Goal: Ask a question: Seek information or help from site administrators or community

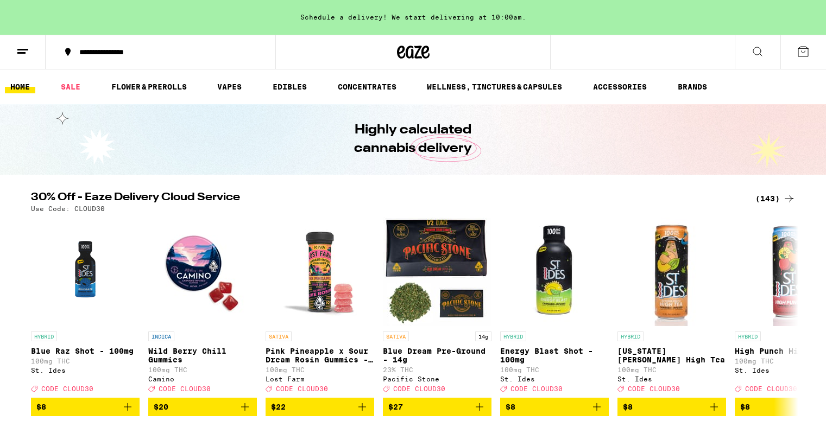
click at [20, 48] on icon at bounding box center [22, 51] width 13 height 13
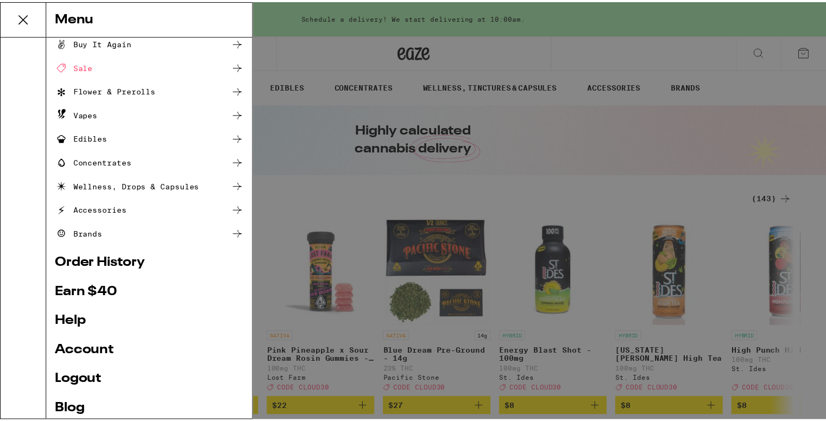
scroll to position [54, 0]
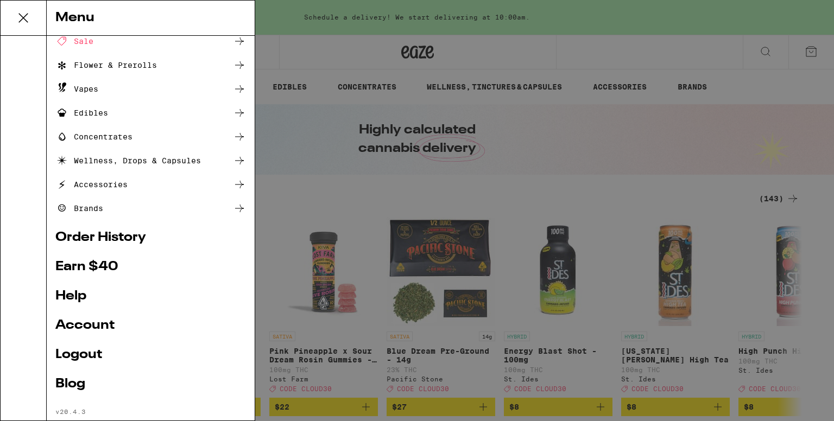
click at [132, 239] on link "Order History" at bounding box center [150, 237] width 191 height 13
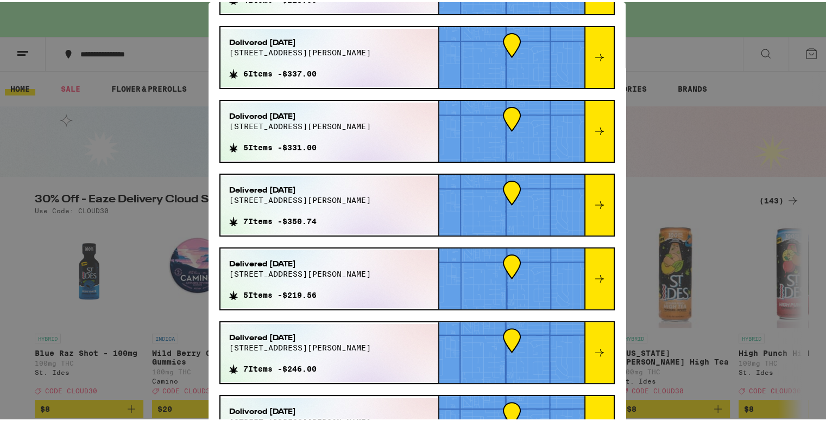
scroll to position [217, 0]
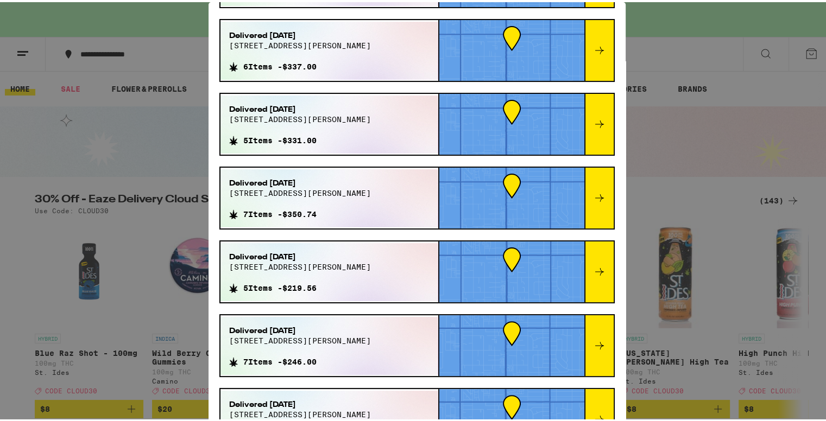
click at [593, 195] on icon at bounding box center [599, 195] width 13 height 13
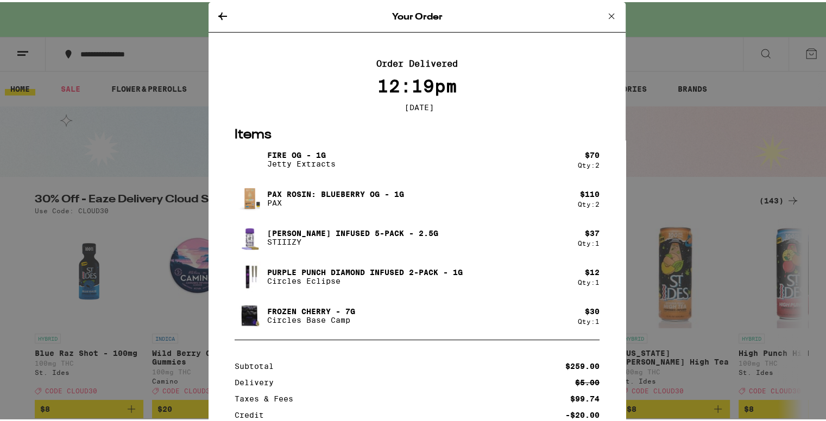
click at [609, 15] on icon at bounding box center [611, 13] width 5 height 5
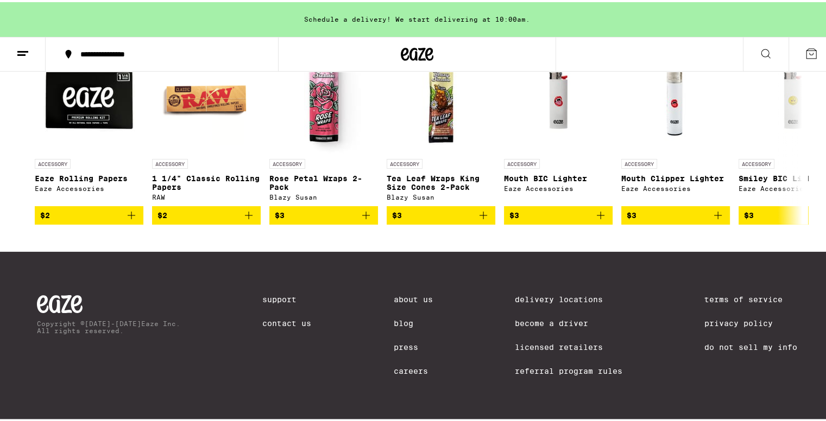
scroll to position [5120, 0]
click at [287, 317] on link "Contact Us" at bounding box center [286, 321] width 49 height 9
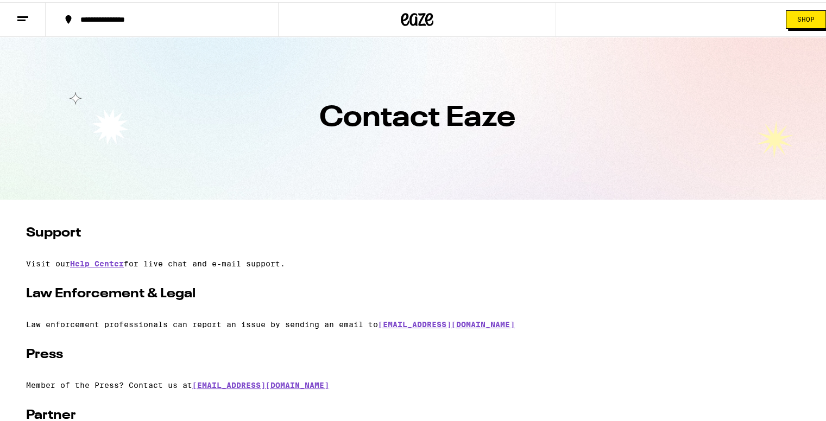
click at [17, 15] on line at bounding box center [22, 15] width 11 height 0
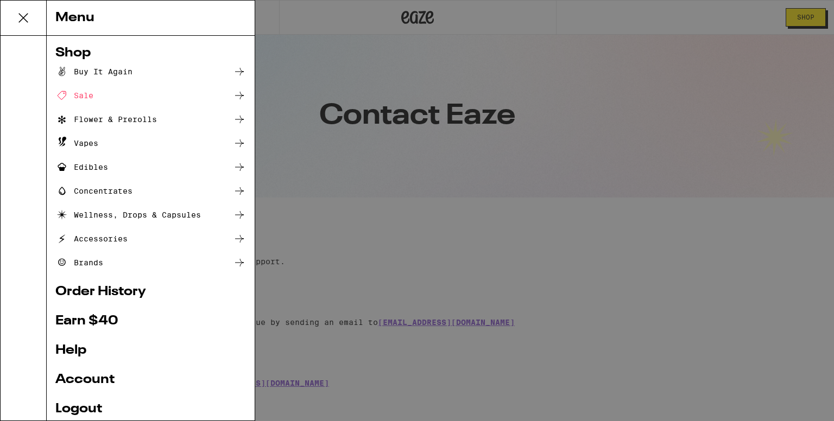
click at [513, 220] on div "Menu Shop Buy It Again Sale Flower & Prerolls Vapes Edibles Concentrates Wellne…" at bounding box center [417, 210] width 834 height 421
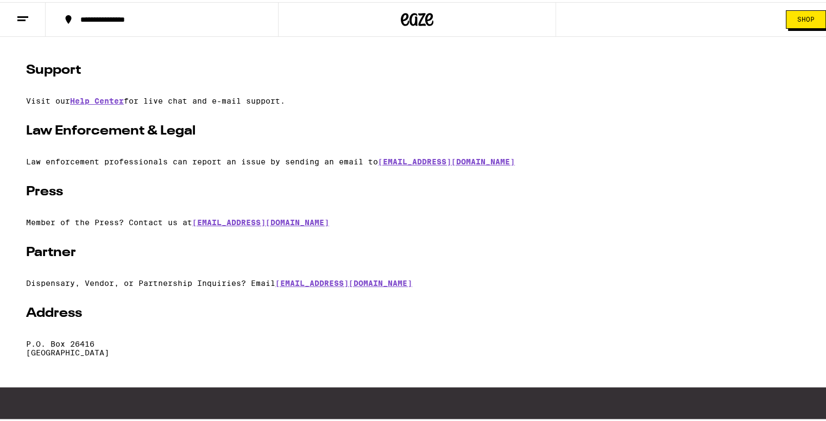
scroll to position [109, 0]
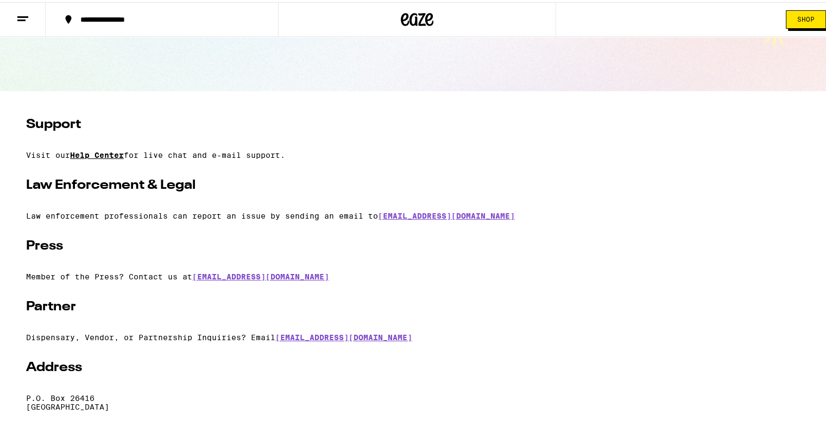
click at [111, 156] on link "Help Center" at bounding box center [97, 153] width 54 height 9
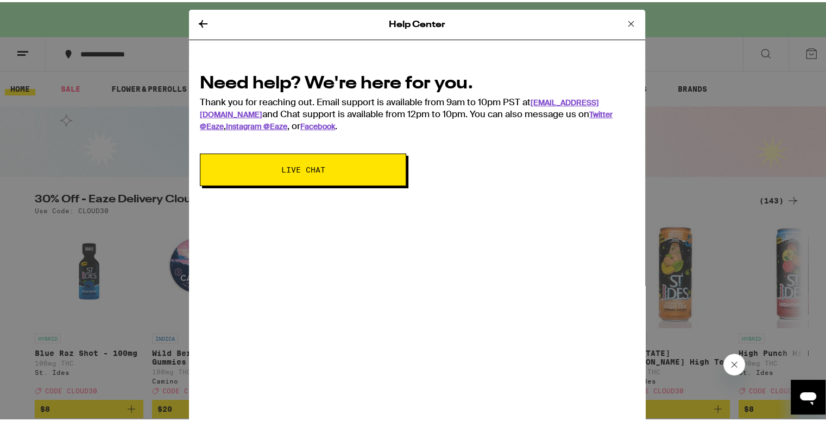
click at [319, 166] on span "Live Chat" at bounding box center [303, 168] width 118 height 8
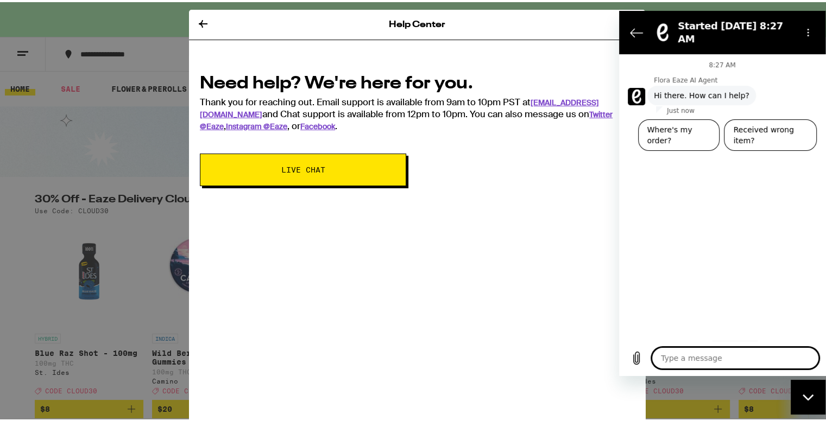
type textarea "I"
type textarea "x"
type textarea "I"
type textarea "x"
type textarea "I r"
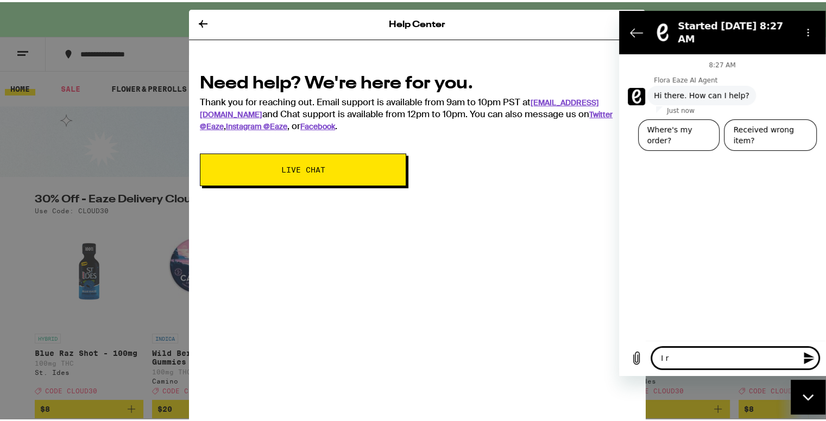
type textarea "x"
type textarea "I re"
type textarea "x"
type textarea "I rec"
type textarea "x"
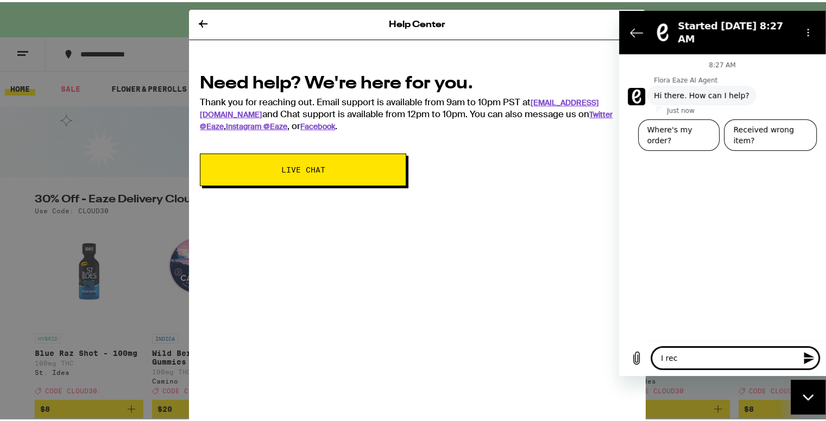
type textarea "I rece"
type textarea "x"
type textarea "I recei"
type textarea "x"
type textarea "I receiv"
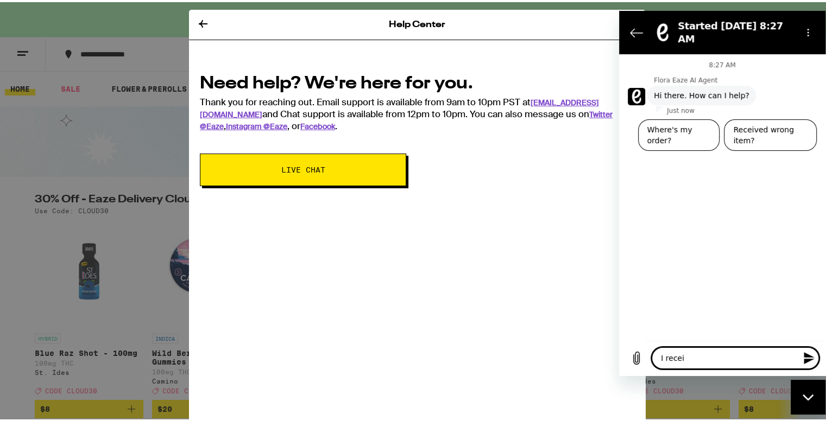
type textarea "x"
type textarea "I receive"
type textarea "x"
type textarea "I received"
type textarea "x"
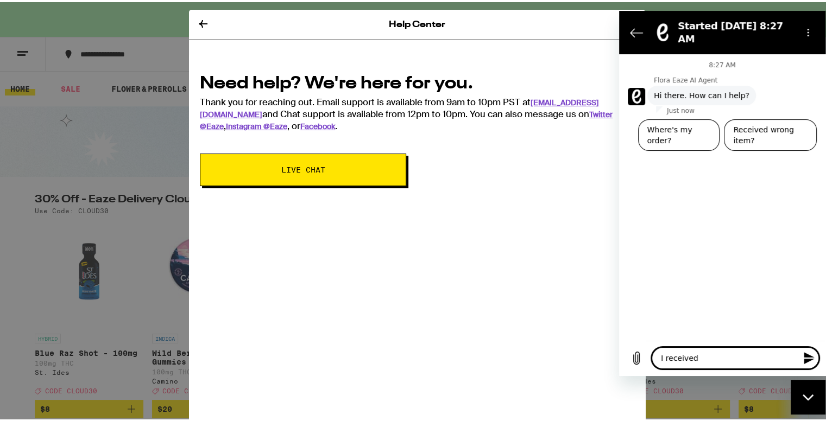
type textarea "I received"
type textarea "x"
type textarea "I received a"
type textarea "x"
type textarea "I received a"
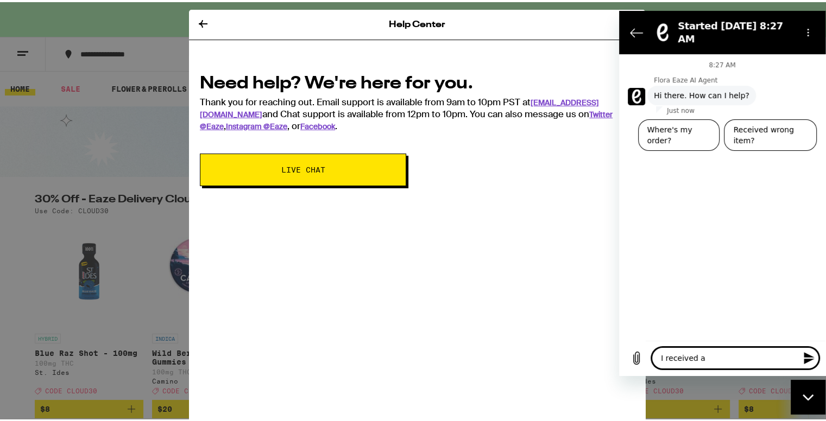
type textarea "x"
type textarea "I received a n"
type textarea "x"
type textarea "I received a no"
type textarea "x"
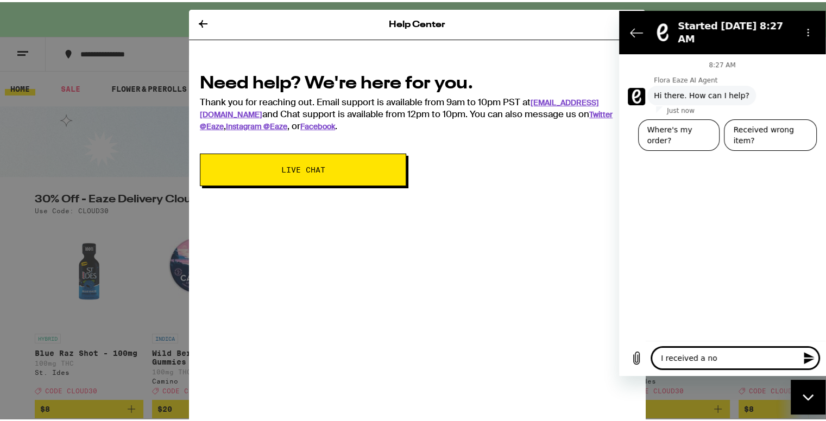
type textarea "I received a non"
type textarea "x"
type textarea "I received a non"
type textarea "x"
type textarea "I received a non p"
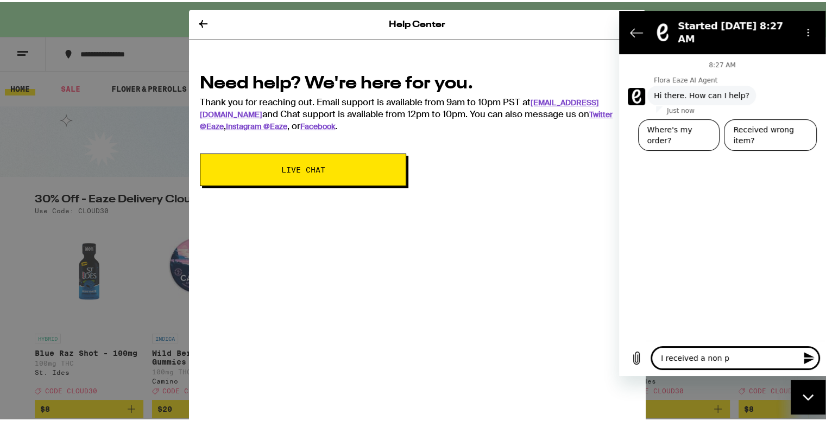
type textarea "x"
type textarea "I received a non pa"
type textarea "x"
type textarea "I received a non pay"
type textarea "x"
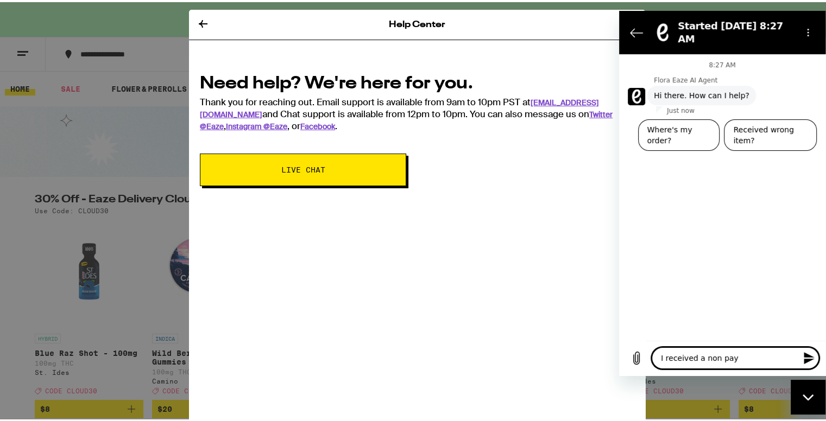
type textarea "I received a non paym"
type textarea "x"
type textarea "I received a non payme"
type textarea "x"
type textarea "I received a non paymen"
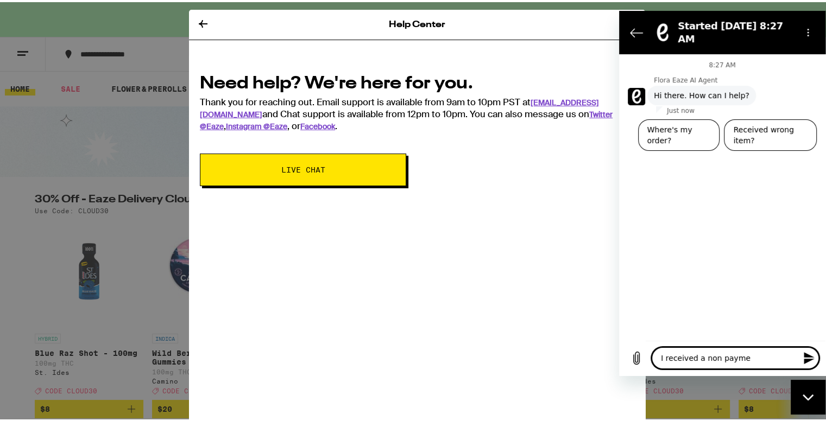
type textarea "x"
type textarea "I received a non payment"
type textarea "x"
type textarea "I received a non payment"
type textarea "x"
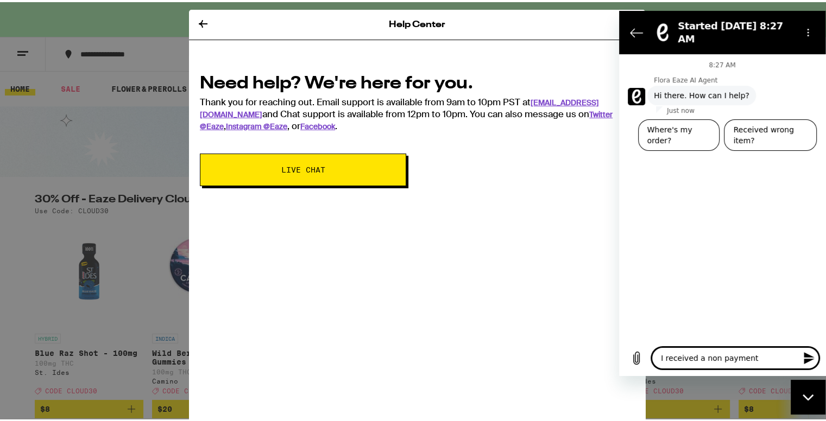
type textarea "I received a non payment n"
type textarea "x"
type textarea "I received a non payment no"
type textarea "x"
type textarea "I received a non payment not"
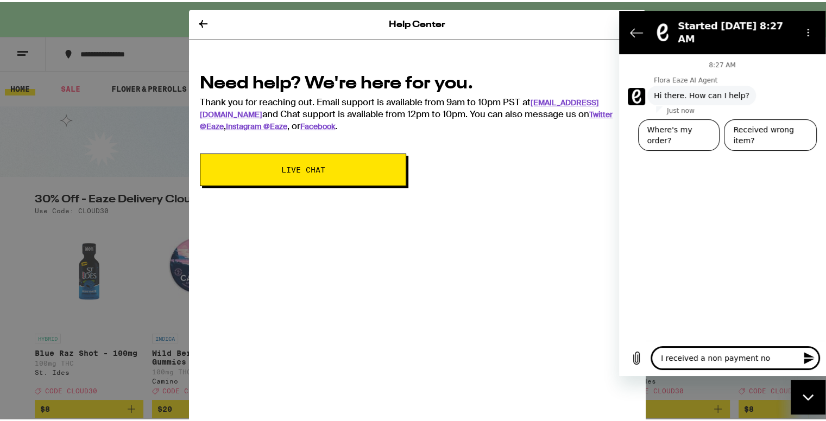
type textarea "x"
type textarea "I received a non payment noti"
type textarea "x"
type textarea "I received a non payment notic"
type textarea "x"
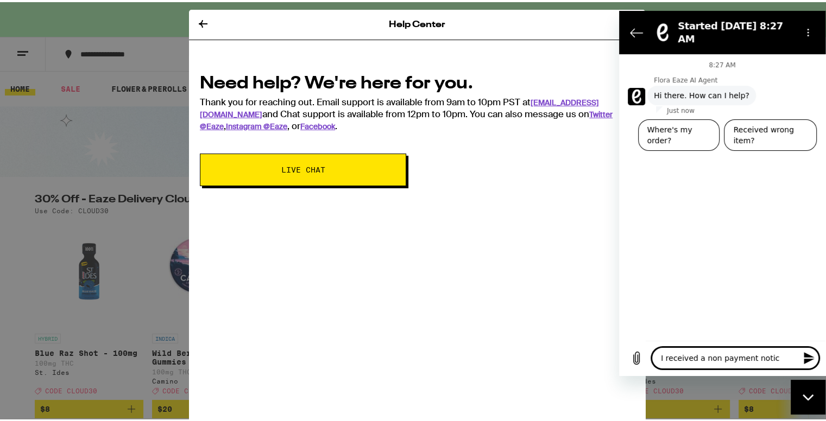
type textarea "I received a non payment notice"
type textarea "x"
type textarea "I received a non payment notice"
type textarea "x"
type textarea "I received a non payment notice f"
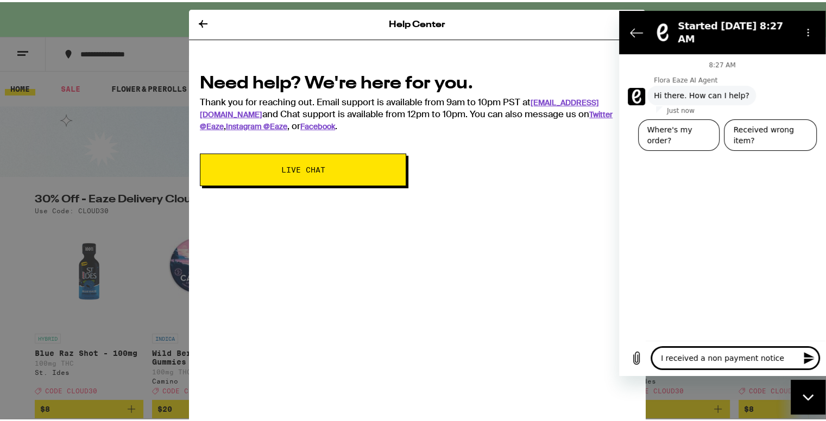
type textarea "x"
type textarea "I received a non payment notice fr"
type textarea "x"
type textarea "I received a non payment notice fro"
type textarea "x"
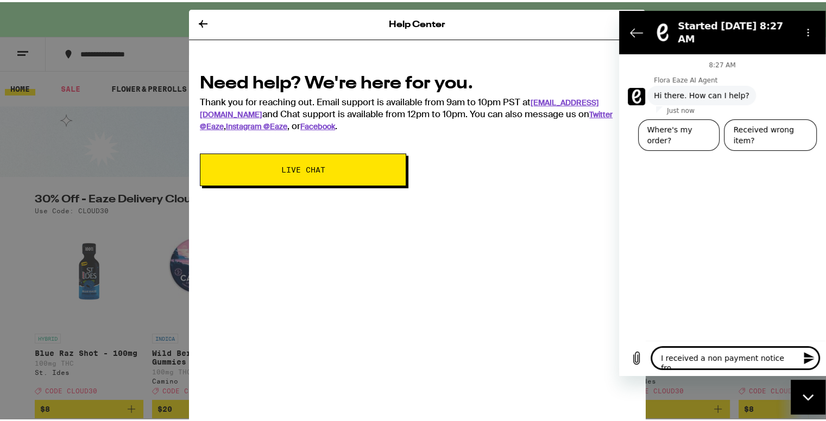
type textarea "I received a non payment notice from"
type textarea "x"
type textarea "I received a non payment notice from"
type textarea "x"
type textarea "I received a non payment notice from a"
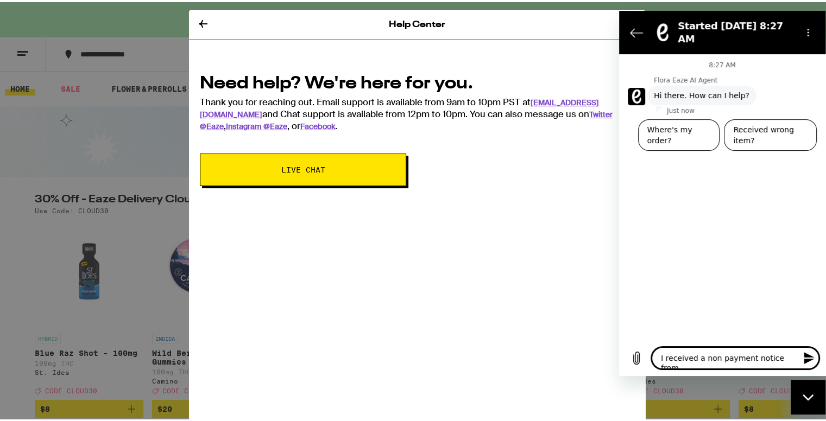
type textarea "x"
type textarea "I received a non payment notice from ae"
type textarea "x"
type textarea "I received a non payment notice from aer"
type textarea "x"
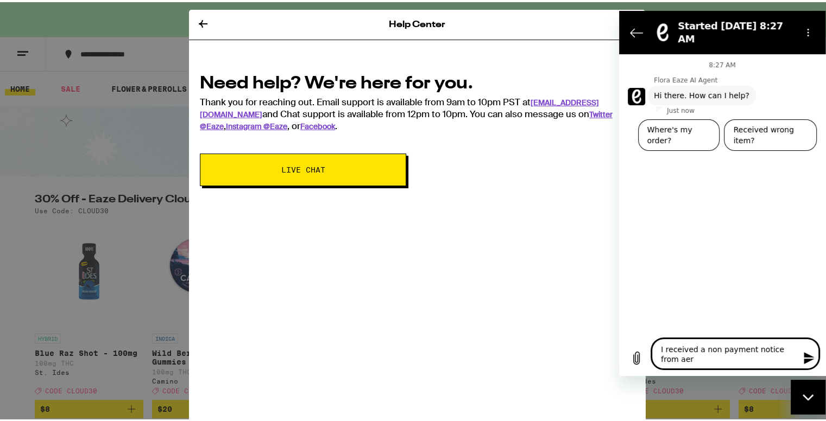
type textarea "I received a non payment notice from aero"
type textarea "x"
type textarea "I received a non payment notice from aerop"
type textarea "x"
type textarea "I received a non payment notice from aeropa"
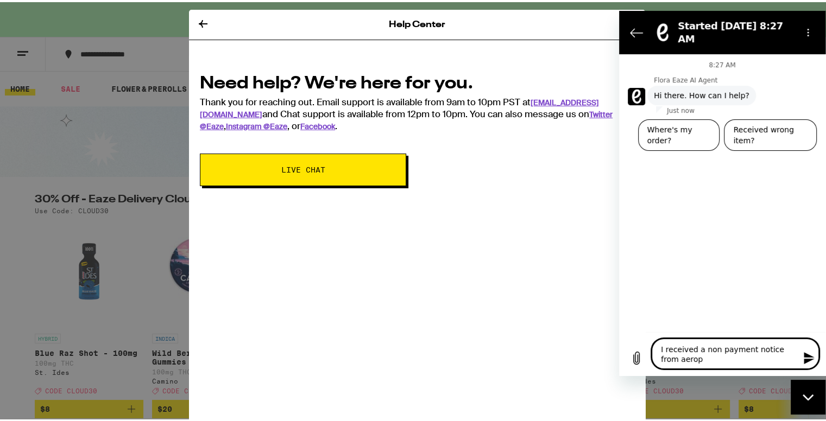
type textarea "x"
type textarea "I received a non payment notice from aeropay"
type textarea "x"
type textarea "I received a non payment notice from aeropay."
type textarea "x"
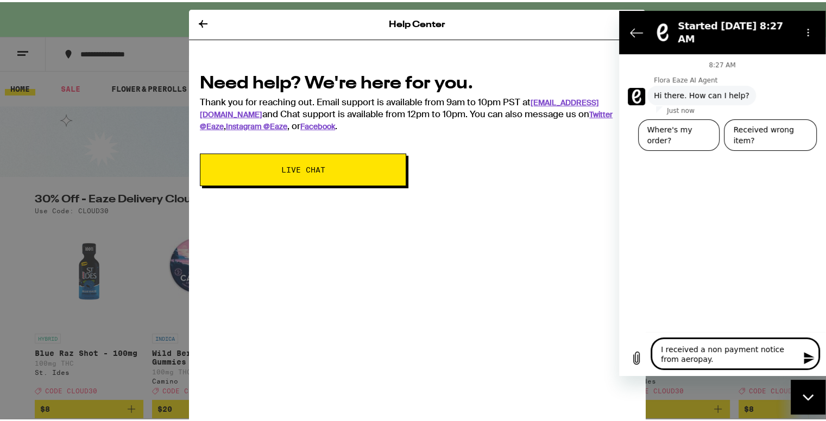
type textarea "I received a non payment notice from aeropay."
type textarea "x"
type textarea "I received a non payment notice from aeropay. I"
type textarea "x"
type textarea "I received a non payment notice from aeropay. I"
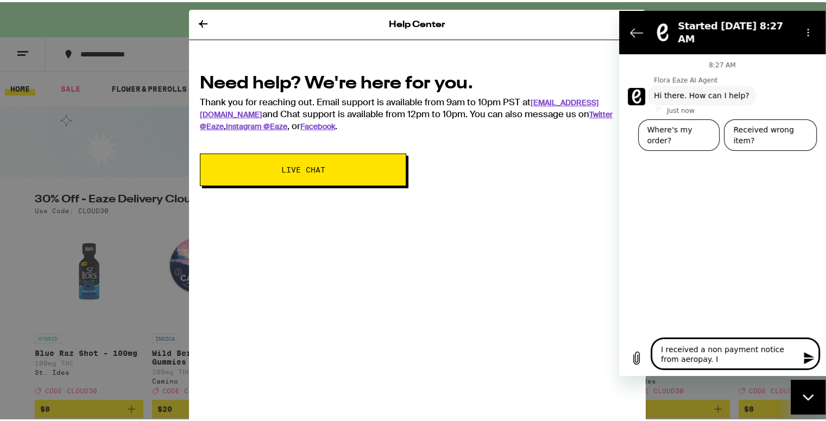
type textarea "x"
type textarea "I received a non payment notice from aeropay. I n"
type textarea "x"
type textarea "I received a non payment notice from aeropay. I ne"
type textarea "x"
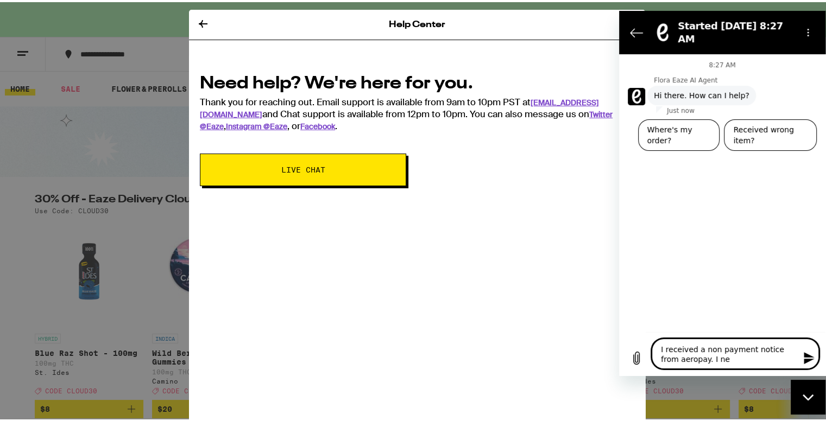
type textarea "I received a non payment notice from aeropay. I nee"
type textarea "x"
type textarea "I received a non payment notice from aeropay. I need"
type textarea "x"
type textarea "I received a non payment notice from aeropay. I need"
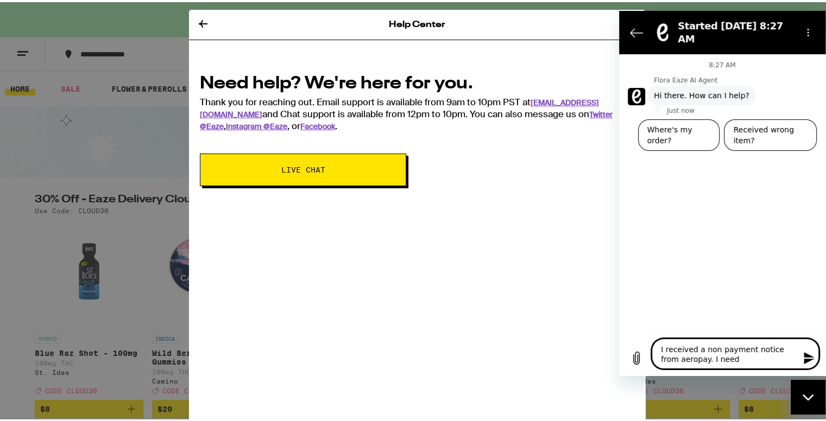
type textarea "x"
type textarea "I received a non payment notice from aeropay. I need t"
type textarea "x"
type textarea "I received a non payment notice from aeropay. I need to"
type textarea "x"
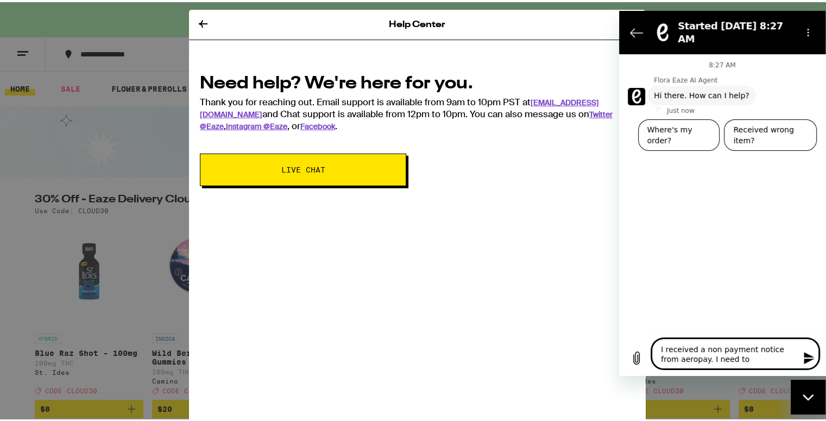
type textarea "I received a non payment notice from aeropay. I need to"
type textarea "x"
type textarea "I received a non payment notice from aeropay. I need to v"
type textarea "x"
type textarea "I received a non payment notice from aeropay. I need to ve"
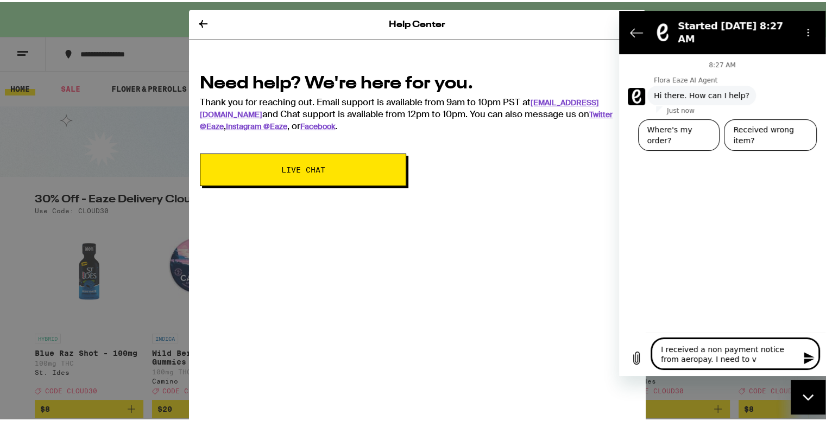
type textarea "x"
type textarea "I received a non payment notice from aeropay. I need to ver"
type textarea "x"
type textarea "I received a non payment notice from aeropay. I need to veri"
type textarea "x"
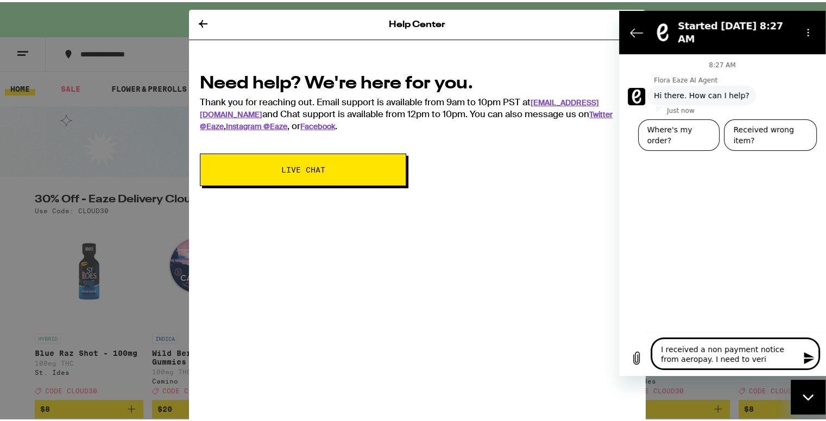
type textarea "I received a non payment notice from aeropay. I need to verif"
type textarea "x"
type textarea "I received a non payment notice from aeropay. I need to verify"
type textarea "x"
type textarea "I received a non payment notice from aeropay. I need to verify"
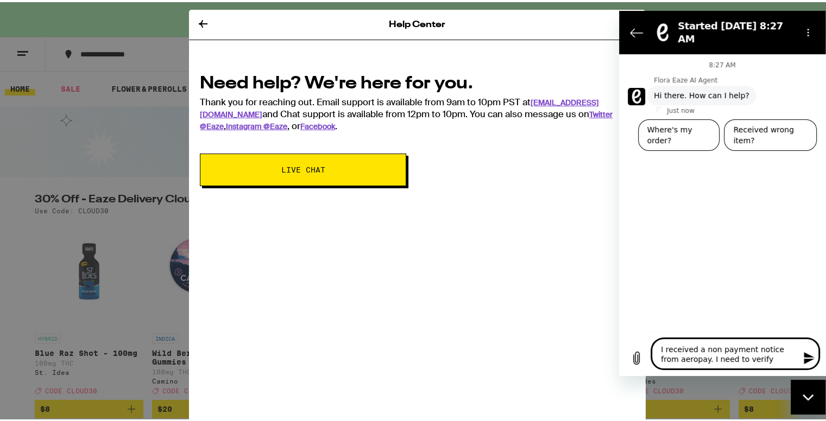
type textarea "x"
type textarea "I received a non payment notice from aeropay. I need to verify t"
type textarea "x"
type textarea "I received a non payment notice from aeropay. I need to verify th"
type textarea "x"
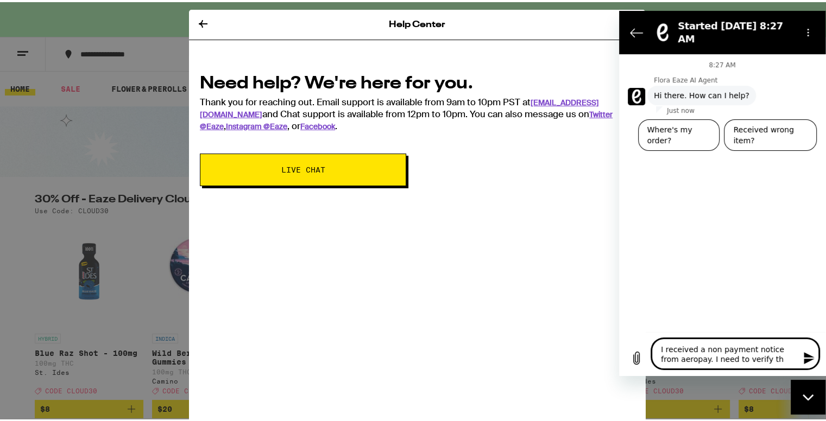
type textarea "I received a non payment notice from aeropay. I need to verify tha"
type textarea "x"
type textarea "I received a non payment notice from aeropay. I need to verify that"
type textarea "x"
type textarea "I received a non payment notice from aeropay. I need to verify that"
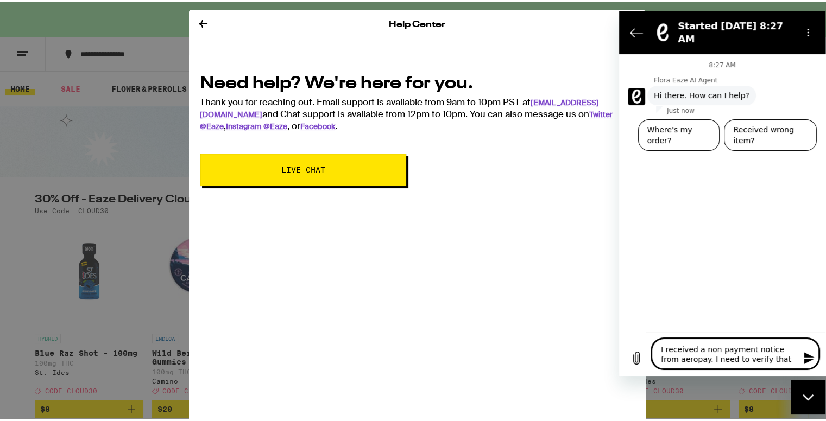
type textarea "x"
type textarea "I received a non payment notice from aeropay. I need to verify that t"
type textarea "x"
type textarea "I received a non payment notice from aeropay. I need to verify that th"
type textarea "x"
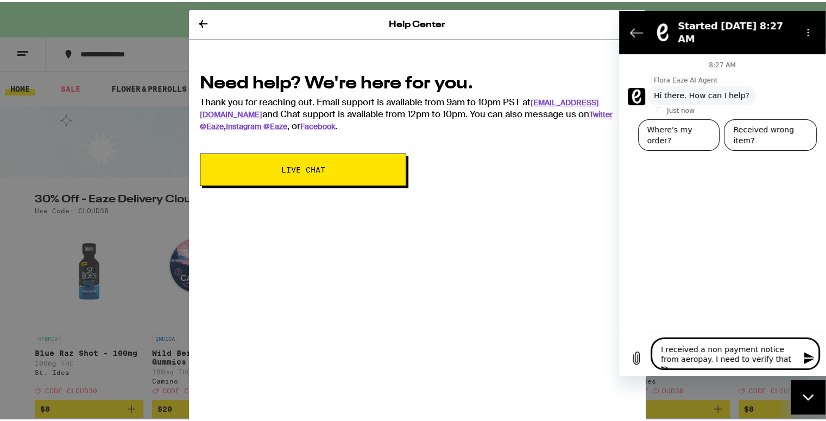
type textarea "I received a non payment notice from aeropay. I need to verify that thi"
type textarea "x"
type textarea "I received a non payment notice from aeropay. I need to verify that this"
type textarea "x"
type textarea "I received a non payment notice from aeropay. I need to verify that this"
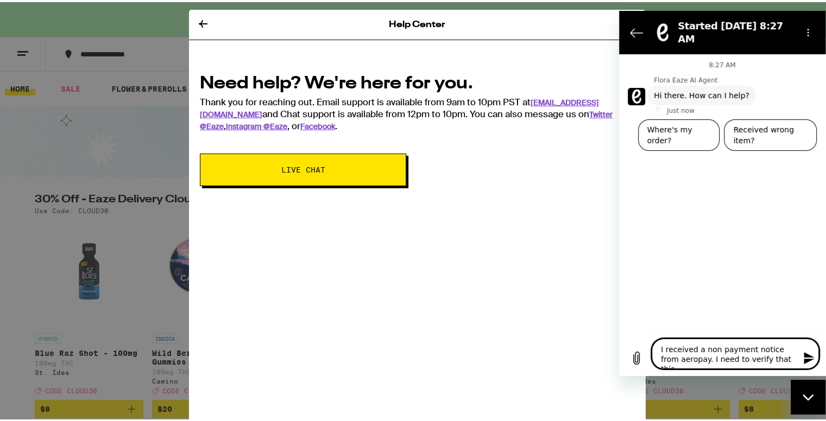
type textarea "x"
type textarea "I received a non payment notice from aeropay. I need to verify that this i"
type textarea "x"
type textarea "I received a non payment notice from aeropay. I need to verify that this is"
type textarea "x"
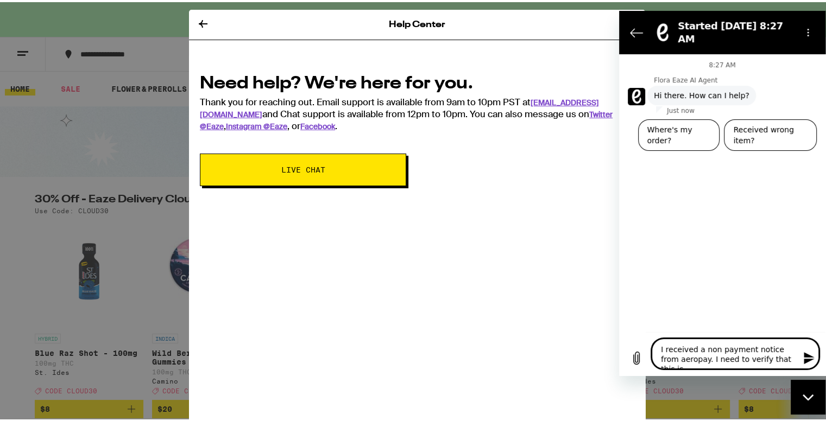
type textarea "I received a non payment notice from aeropay. I need to verify that this is"
type textarea "x"
type textarea "I received a non payment notice from aeropay. I need to verify that this is c"
type textarea "x"
type textarea "I received a non payment notice from aeropay. I need to verify that this is co"
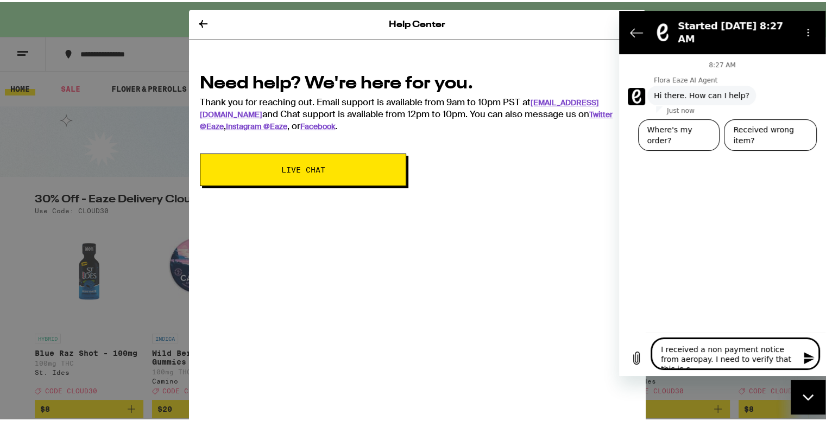
type textarea "x"
type textarea "I received a non payment notice from aeropay. I need to verify that this is cor"
type textarea "x"
type textarea "I received a non payment notice from aeropay. I need to verify that this is corr"
type textarea "x"
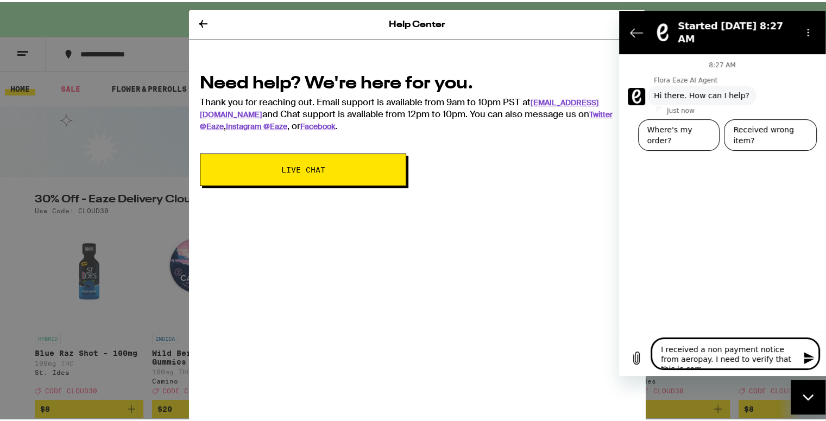
type textarea "I received a non payment notice from aeropay. I need to verify that this is cor…"
type textarea "x"
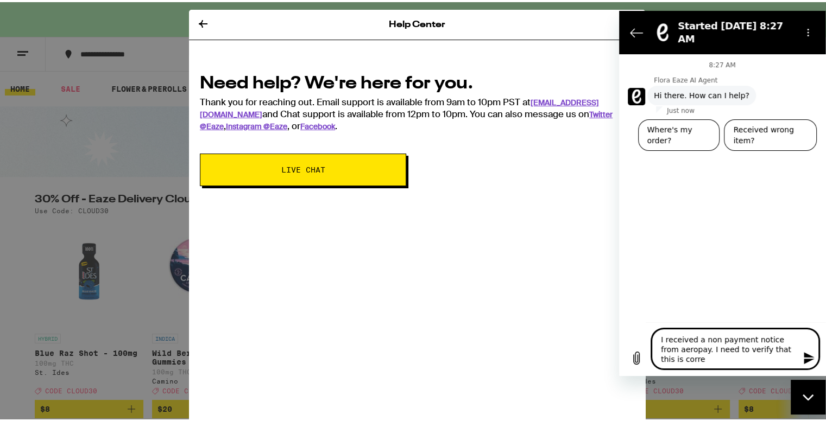
type textarea "I received a non payment notice from aeropay. I need to verify that this is cor…"
type textarea "x"
type textarea "I received a non payment notice from aeropay. I need to verify that this is cor…"
type textarea "x"
type textarea "I received a non payment notice from aeropay. I need to verify that this is cor…"
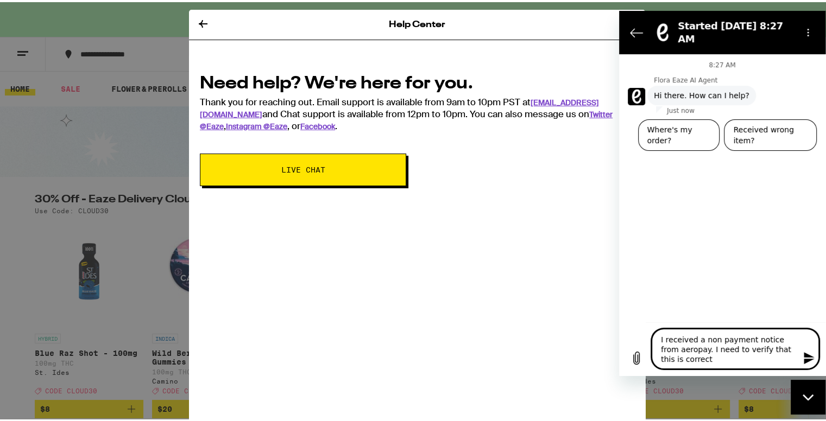
type textarea "x"
type textarea "I received a non payment notice from aeropay. I need to verify that this is cor…"
type textarea "x"
type textarea "I received a non payment notice from aeropay. I need to verify that this is cor…"
type textarea "x"
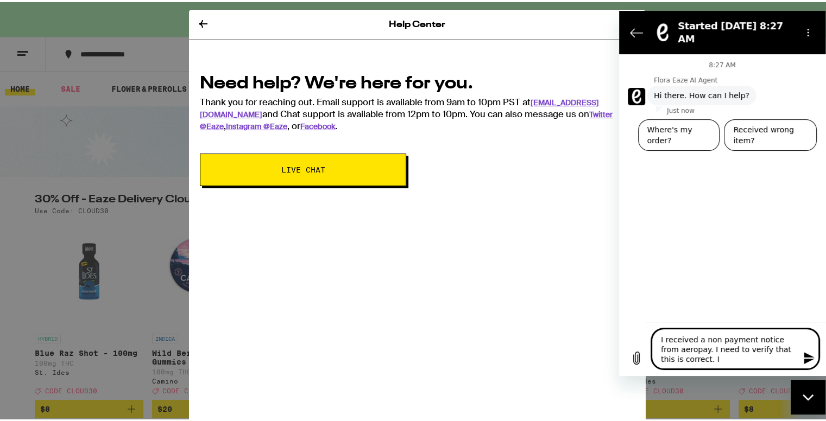
type textarea "I received a non payment notice from aeropay. I need to verify that this is cor…"
type textarea "x"
type textarea "I received a non payment notice from aeropay. I need to verify that this is cor…"
type textarea "x"
type textarea "I received a non payment notice from aeropay. I need to verify that this is cor…"
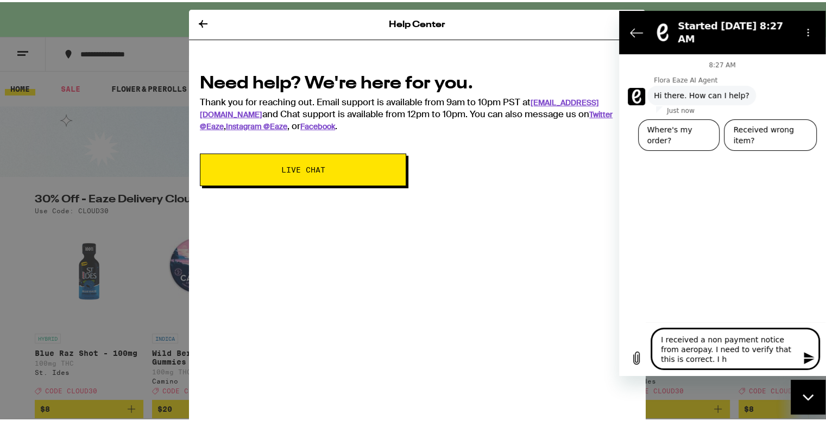
type textarea "x"
type textarea "I received a non payment notice from aeropay. I need to verify that this is cor…"
type textarea "x"
type textarea "I received a non payment notice from aeropay. I need to verify that this is cor…"
type textarea "x"
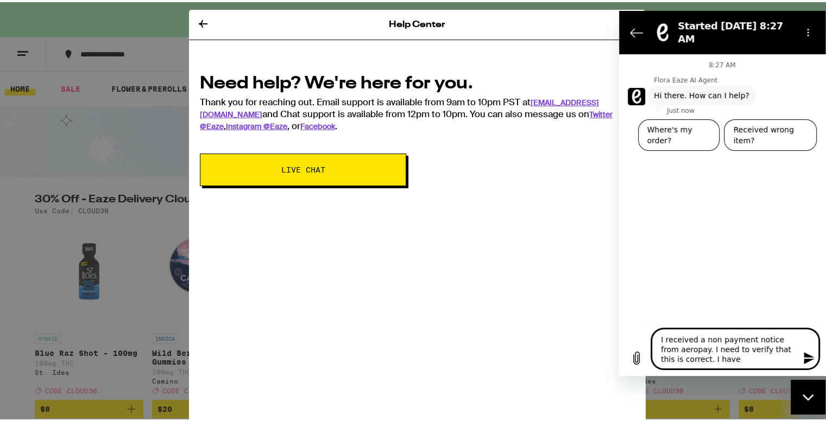
type textarea "I received a non payment notice from aeropay. I need to verify that this is cor…"
type textarea "x"
type textarea "I received a non payment notice from aeropay. I need to verify that this is cor…"
type textarea "x"
type textarea "I received a non payment notice from aeropay. I need to verify that this is cor…"
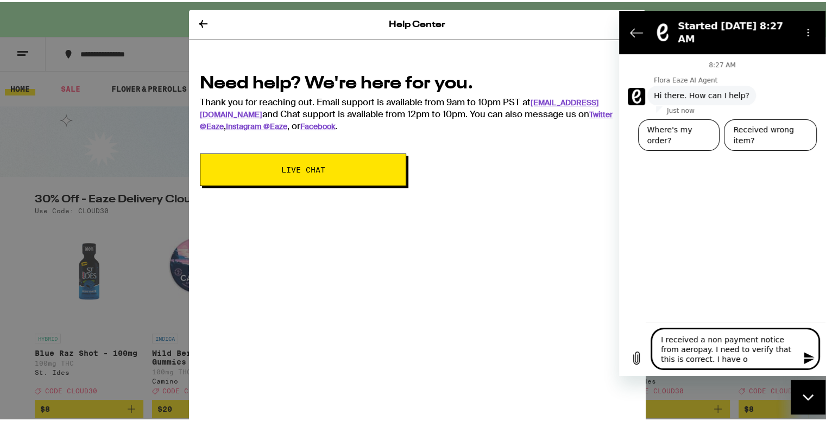
type textarea "x"
type textarea "I received a non payment notice from aeropay. I need to verify that this is cor…"
type textarea "x"
type textarea "I received a non payment notice from aeropay. I need to verify that this is cor…"
type textarea "x"
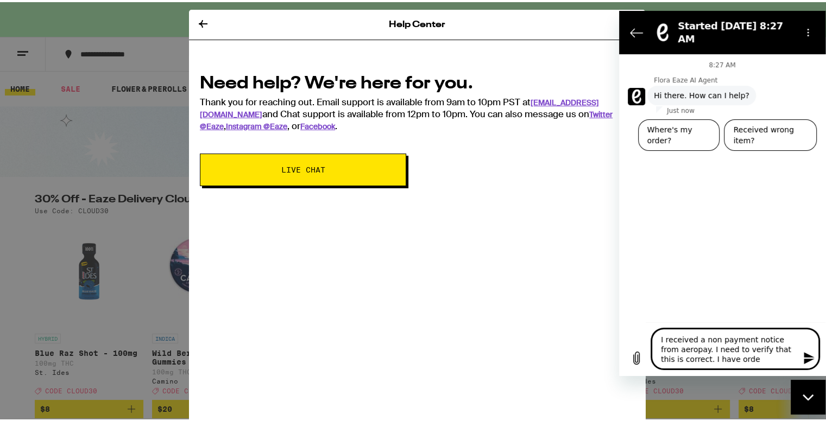
type textarea "I received a non payment notice from aeropay. I need to verify that this is cor…"
type textarea "x"
type textarea "I received a non payment notice from aeropay. I need to verify that this is cor…"
type textarea "x"
type textarea "I received a non payment notice from aeropay. I need to verify that this is cor…"
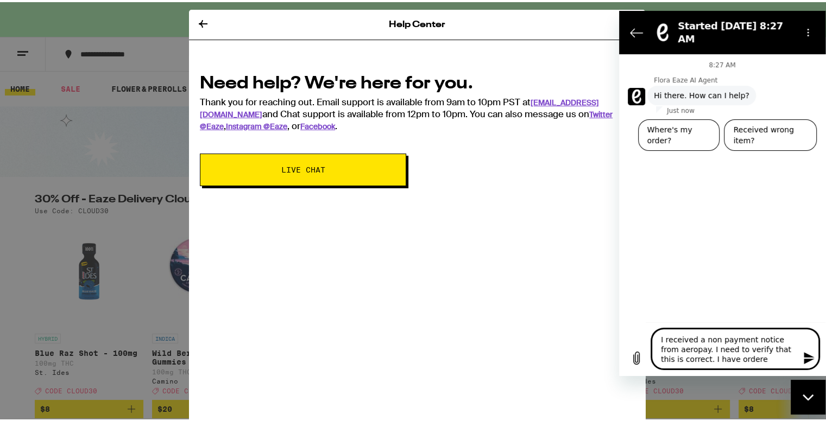
type textarea "x"
type textarea "I received a non payment notice from aeropay. I need to verify that this is cor…"
type textarea "x"
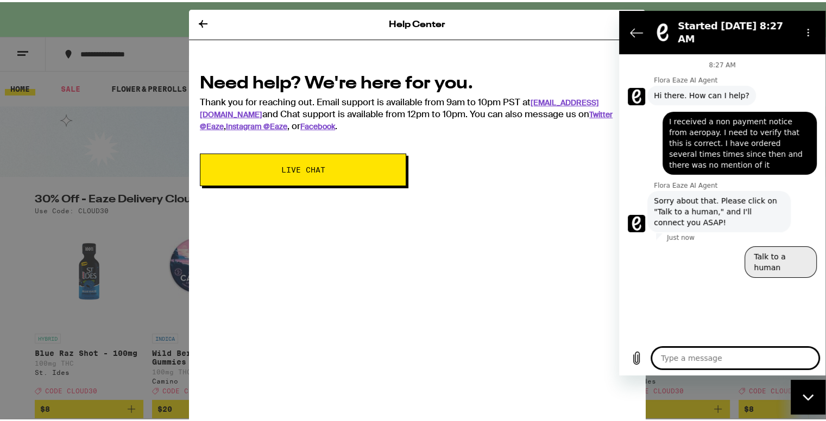
click at [797, 246] on button "Talk to a human" at bounding box center [780, 261] width 72 height 31
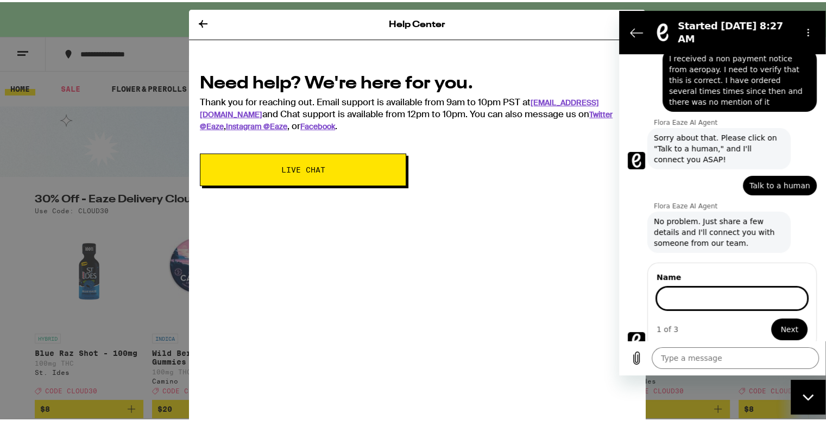
scroll to position [62, 0]
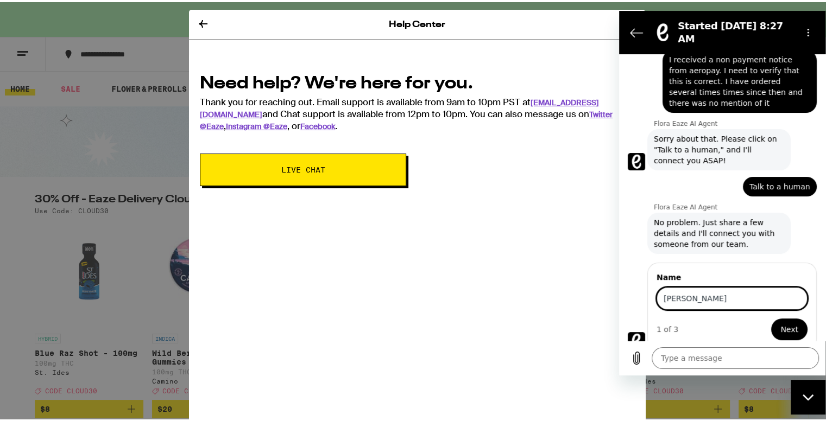
click at [771, 318] on button "Next" at bounding box center [789, 329] width 36 height 22
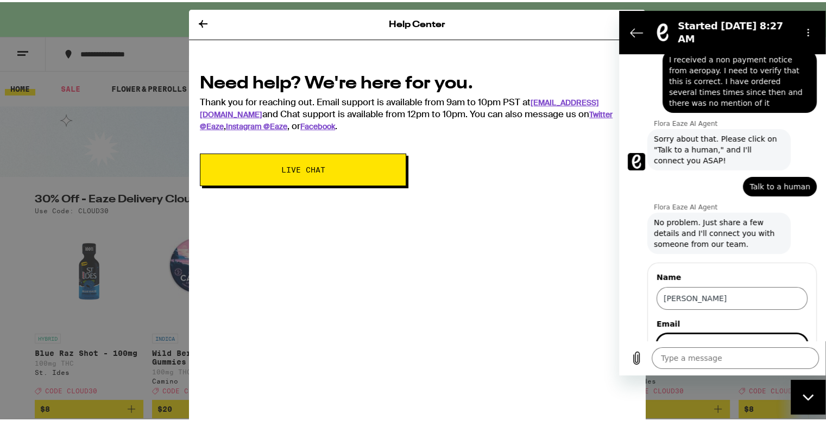
scroll to position [109, 0]
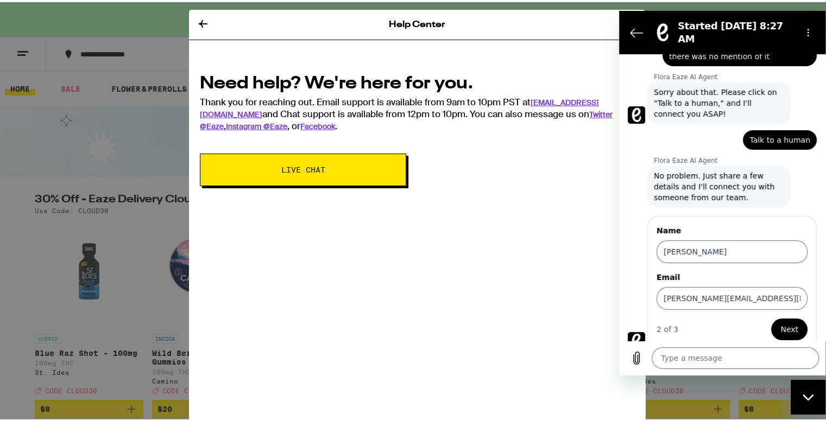
click at [782, 323] on span "Next" at bounding box center [789, 328] width 18 height 13
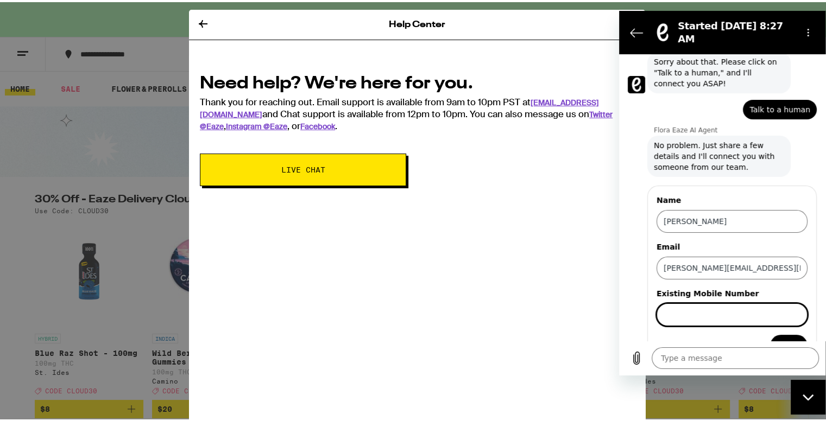
scroll to position [155, 0]
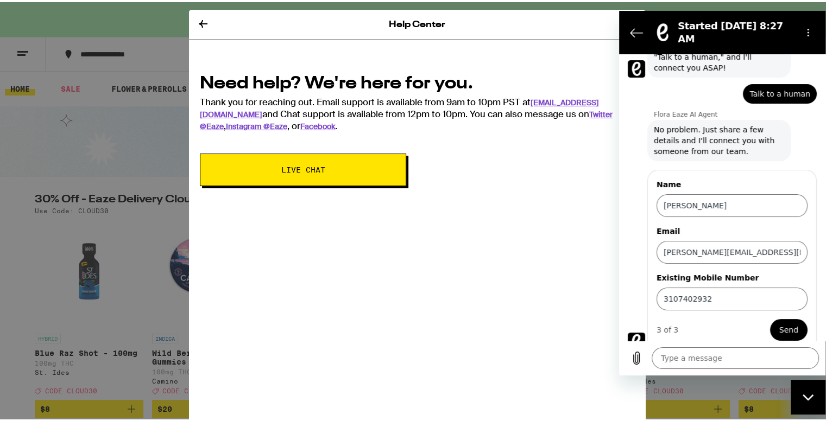
click at [780, 323] on span "Send" at bounding box center [788, 329] width 19 height 13
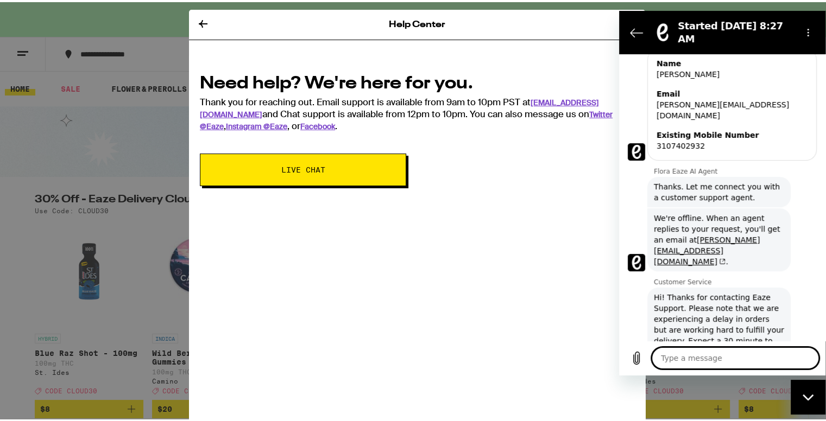
scroll to position [287, 0]
